Goal: Information Seeking & Learning: Learn about a topic

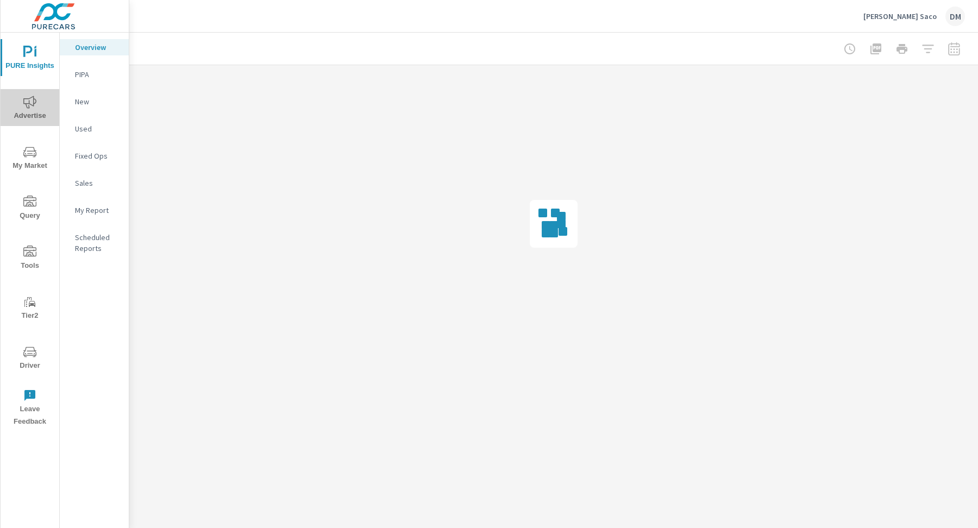
click at [15, 109] on span "Advertise" at bounding box center [30, 109] width 52 height 27
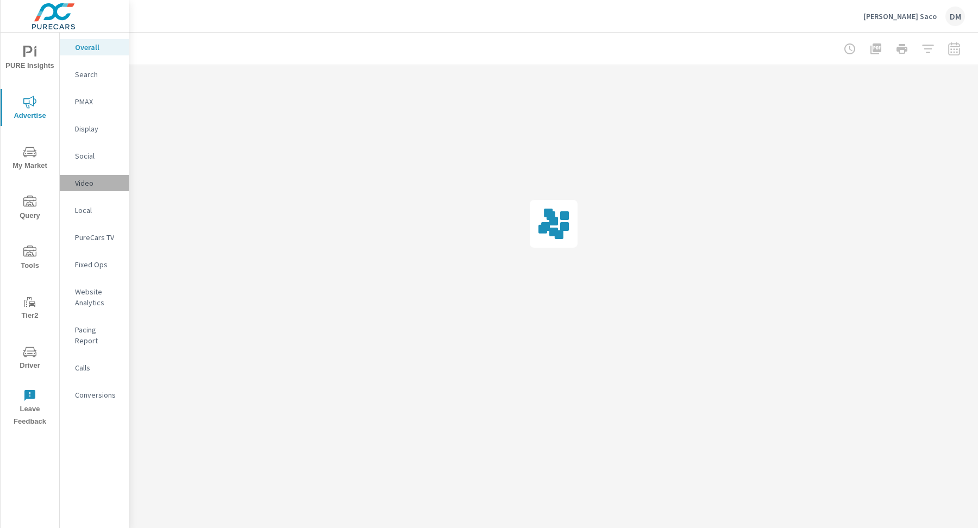
click at [91, 182] on p "Video" at bounding box center [97, 183] width 45 height 11
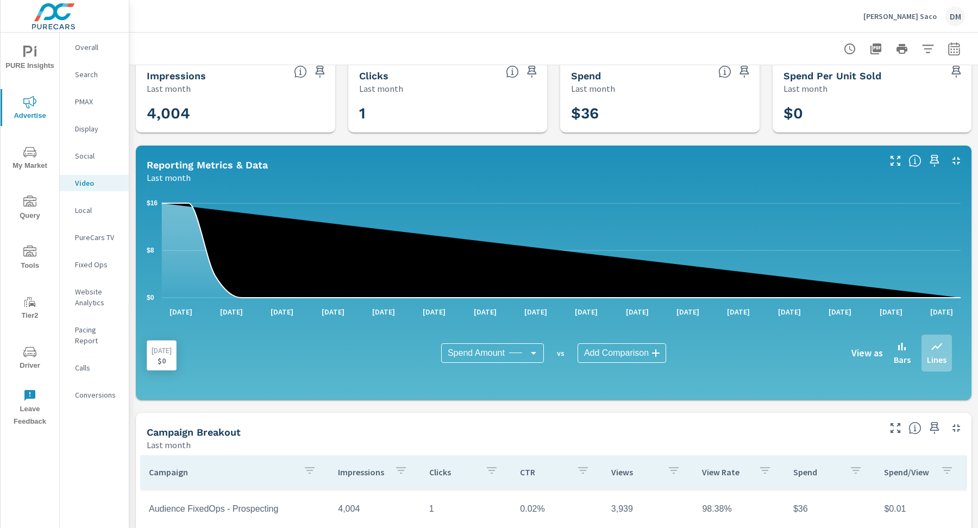
scroll to position [17, 0]
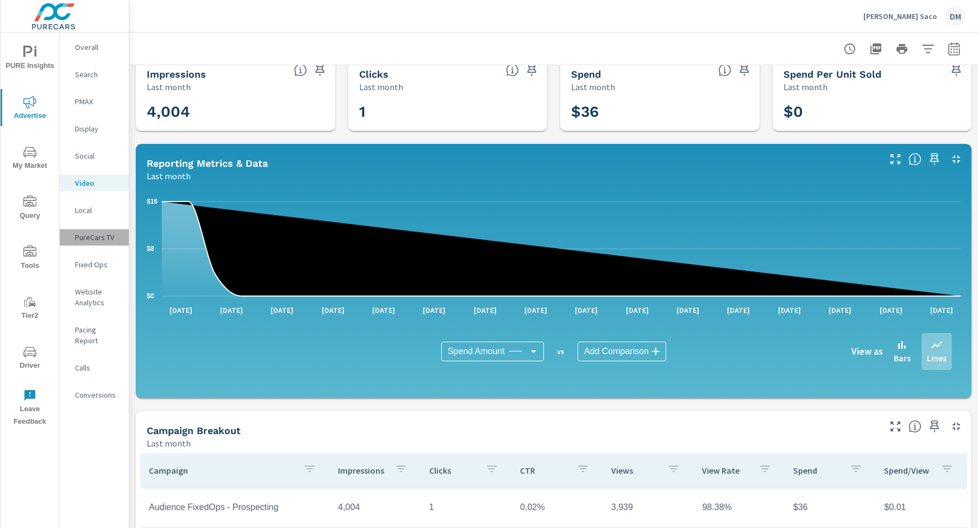
click at [86, 241] on p "PureCars TV" at bounding box center [97, 237] width 45 height 11
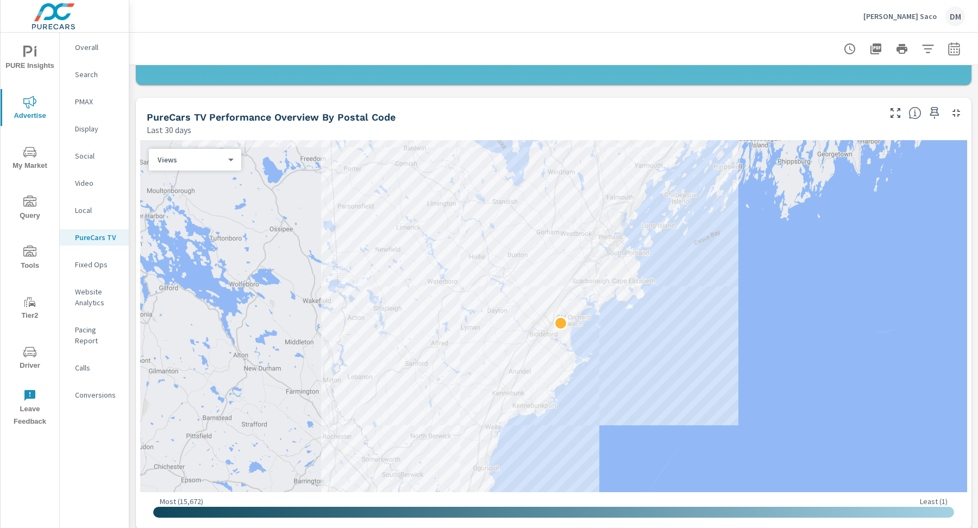
scroll to position [870, 0]
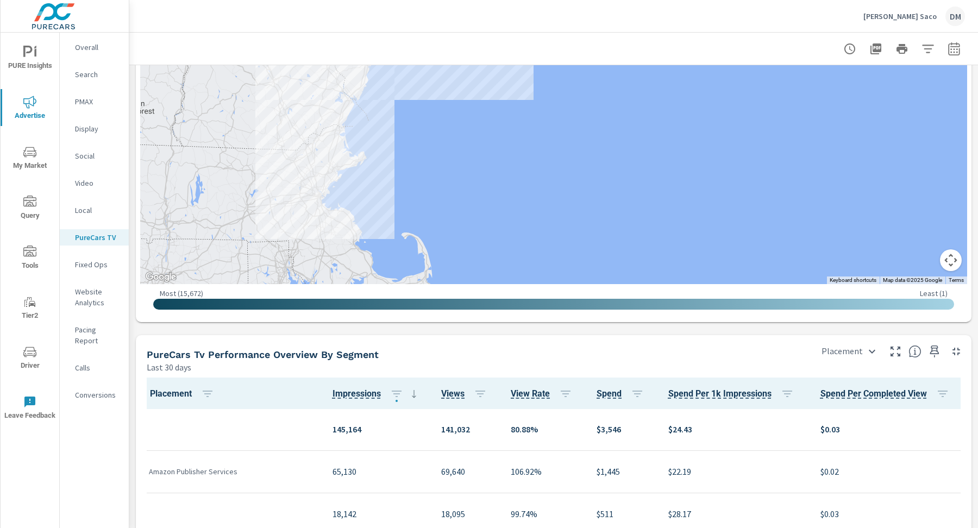
scroll to position [1079, 0]
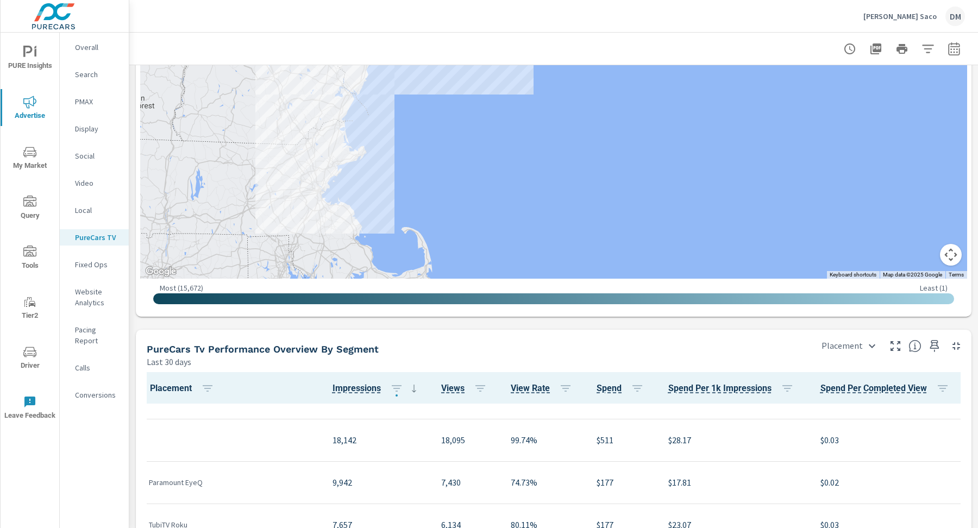
scroll to position [58, 0]
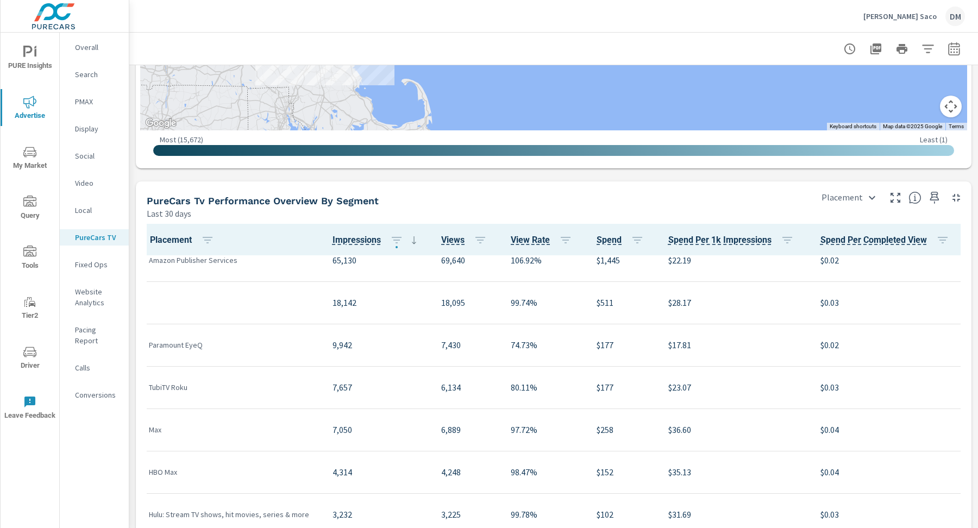
scroll to position [1239, 0]
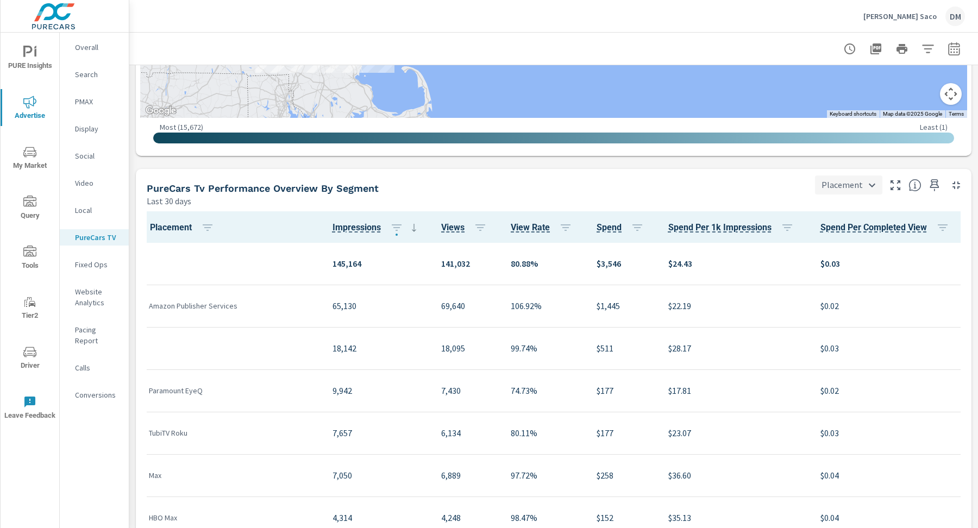
click at [872, 186] on body "PURE Insights Advertise My Market Query Tools Tier2 Driver Leave Feedback Overa…" at bounding box center [489, 264] width 978 height 528
click at [689, 184] on div at bounding box center [489, 264] width 978 height 528
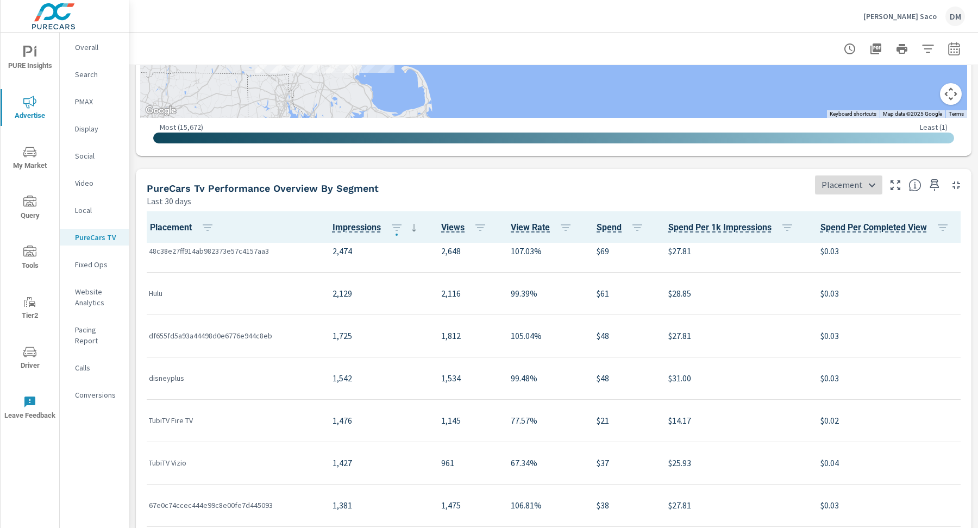
scroll to position [677, 0]
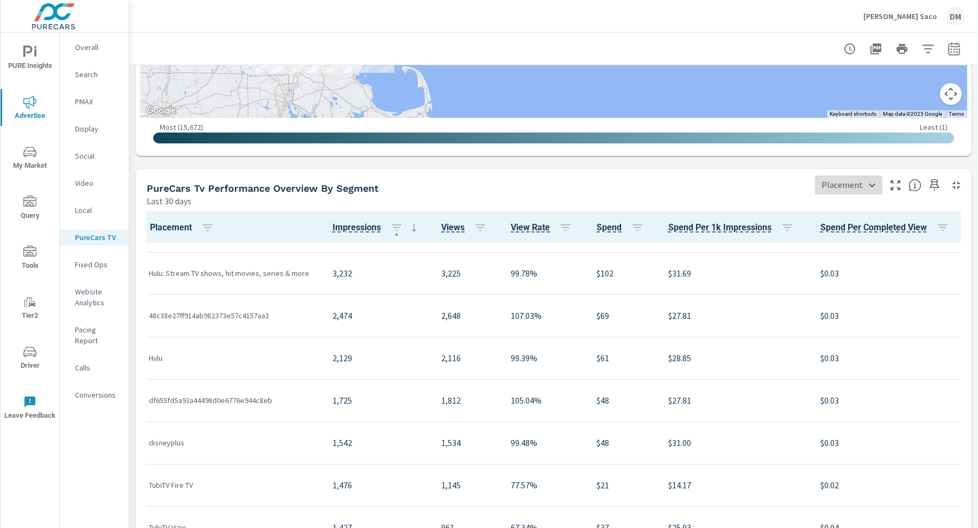
scroll to position [168, 0]
